Goal: Task Accomplishment & Management: Manage account settings

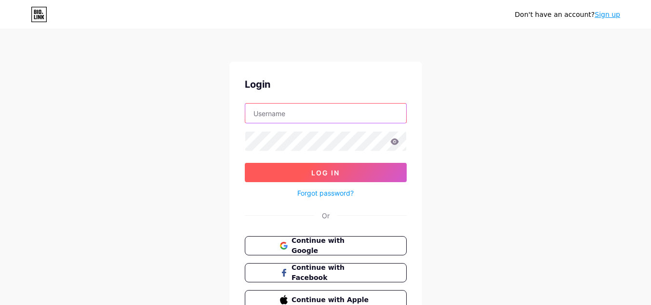
type input "[EMAIL_ADDRESS][DOMAIN_NAME]"
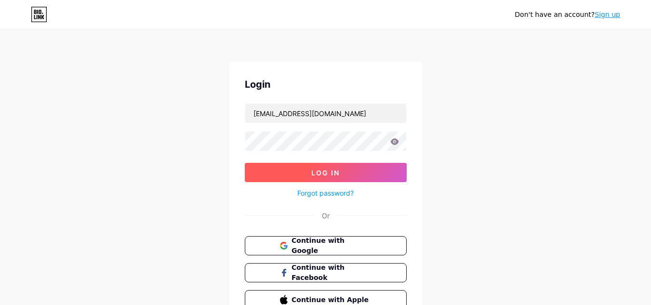
click at [326, 175] on span "Log In" at bounding box center [325, 173] width 28 height 8
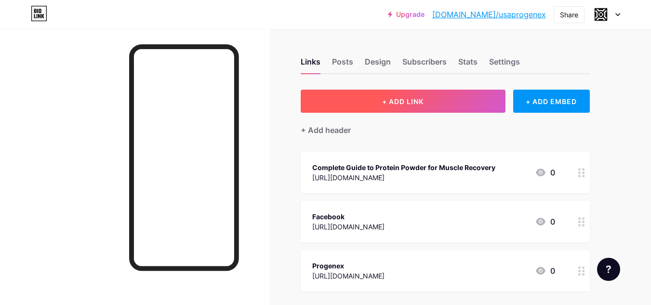
click at [384, 97] on span "+ ADD LINK" at bounding box center [402, 101] width 41 height 8
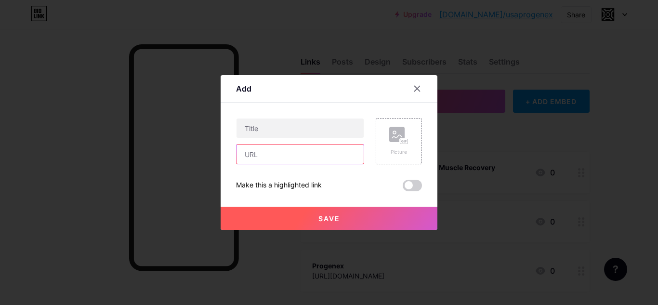
click at [295, 153] on input "text" at bounding box center [300, 154] width 127 height 19
paste input "BuC3$q5@SU94m9A"
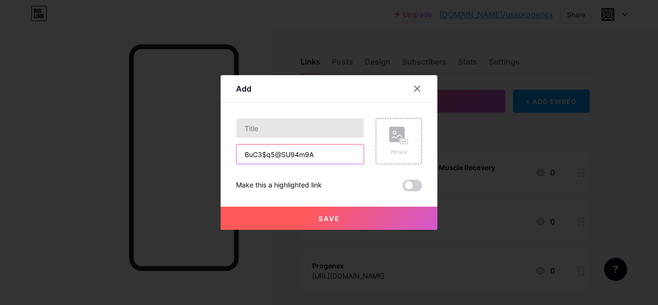
paste input "[URL][DOMAIN_NAME]"
type input "[URL][DOMAIN_NAME]"
drag, startPoint x: 294, startPoint y: 140, endPoint x: 285, endPoint y: 132, distance: 12.6
click at [285, 132] on div "[URL][DOMAIN_NAME]" at bounding box center [300, 141] width 128 height 46
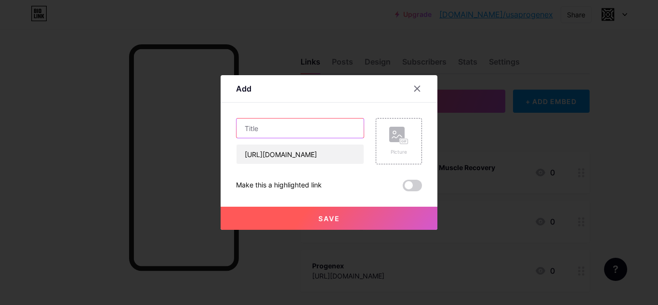
click at [285, 132] on input "text" at bounding box center [300, 128] width 127 height 19
paste input "Best Protein for Muscle Growth"
type input "Best Protein for Muscle Growth"
click at [407, 187] on span at bounding box center [412, 186] width 19 height 12
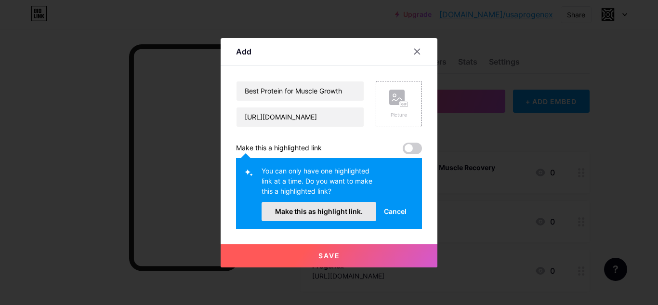
click at [344, 214] on span "Make this as highlight link." at bounding box center [319, 211] width 88 height 8
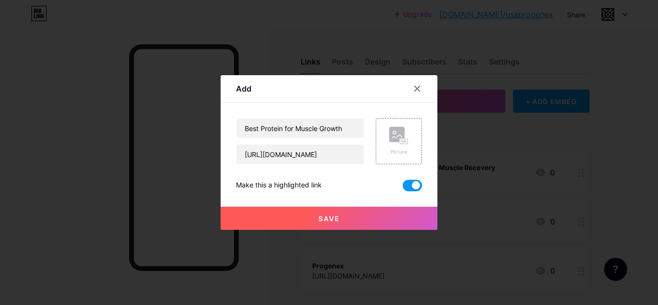
click at [340, 214] on button "Save" at bounding box center [329, 218] width 217 height 23
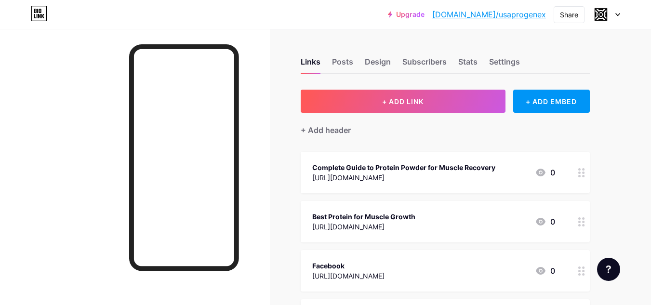
scroll to position [14, 0]
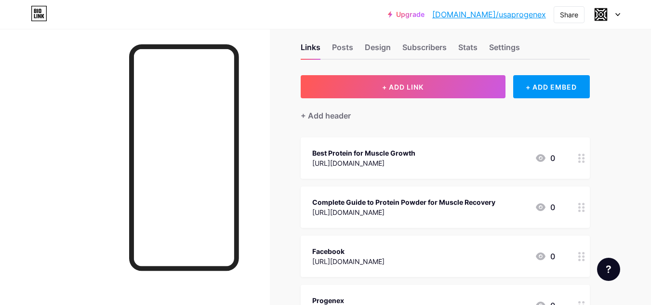
click at [517, 17] on link "[DOMAIN_NAME]/usaprogenex" at bounding box center [489, 15] width 114 height 12
